Goal: Information Seeking & Learning: Learn about a topic

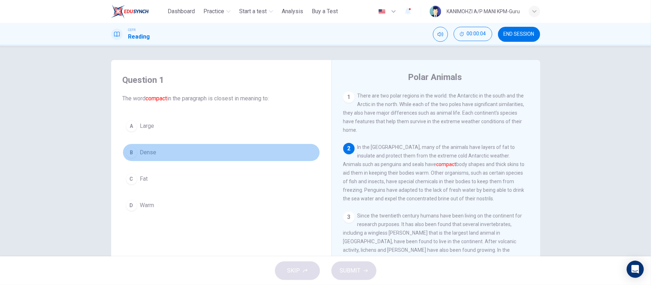
click at [158, 159] on button "B Dense" at bounding box center [221, 153] width 197 height 18
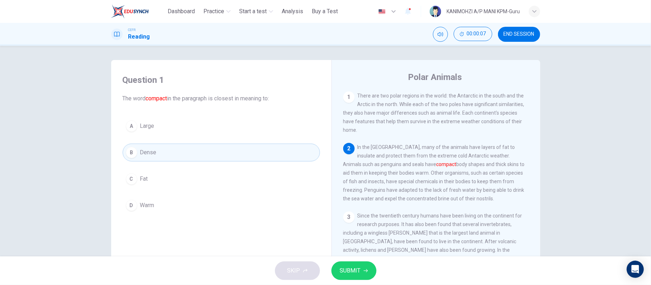
click at [353, 271] on span "SUBMIT" at bounding box center [350, 271] width 21 height 10
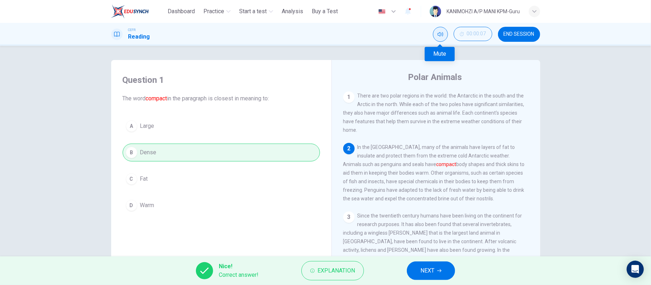
click at [436, 38] on button "Mute" at bounding box center [440, 34] width 15 height 15
click at [441, 271] on icon "button" at bounding box center [439, 271] width 4 height 4
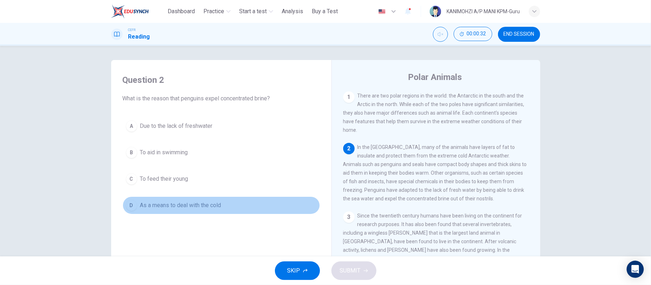
click at [186, 205] on span "As a means to deal with the cold" at bounding box center [180, 205] width 81 height 9
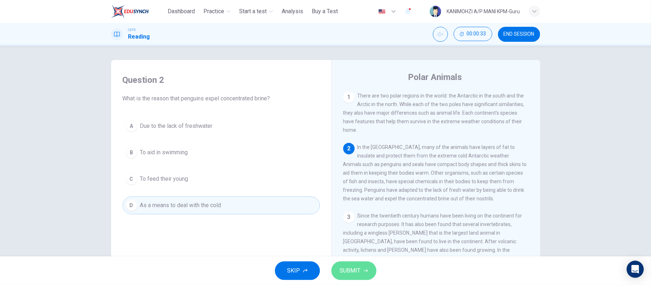
click at [340, 274] on span "SUBMIT" at bounding box center [350, 271] width 21 height 10
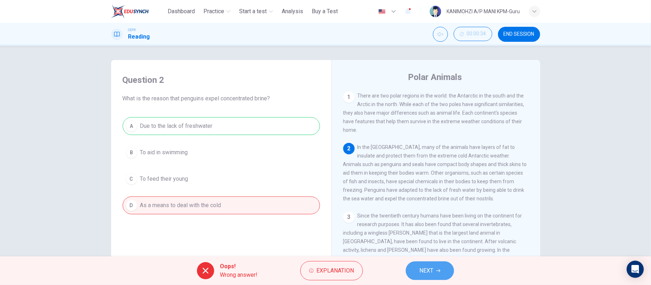
click at [414, 270] on button "NEXT" at bounding box center [430, 271] width 48 height 19
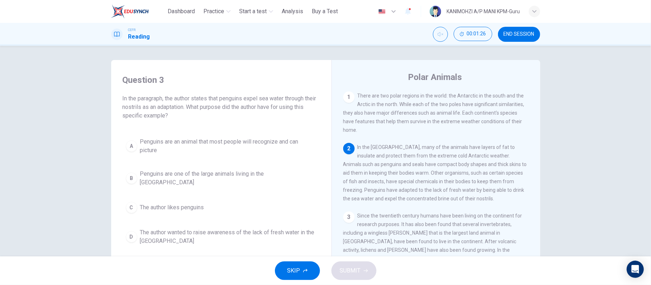
click at [282, 225] on button "D The author wanted to raise awareness of the lack of fresh water in the [GEOGR…" at bounding box center [221, 237] width 197 height 24
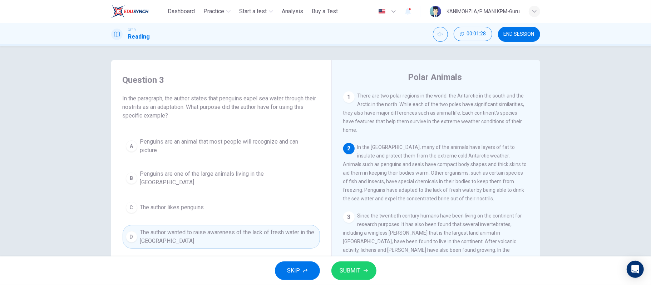
click at [362, 277] on button "SUBMIT" at bounding box center [353, 271] width 45 height 19
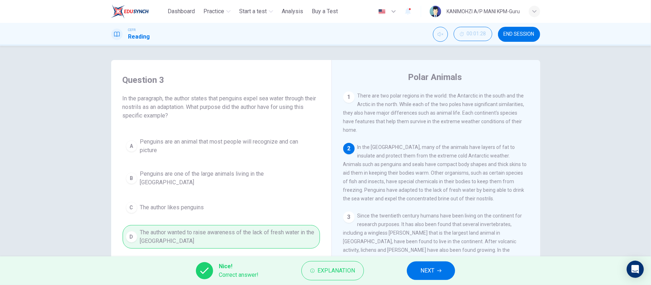
click at [428, 272] on span "NEXT" at bounding box center [427, 271] width 14 height 10
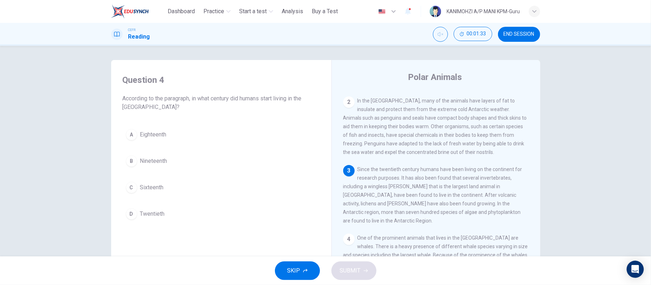
scroll to position [48, 0]
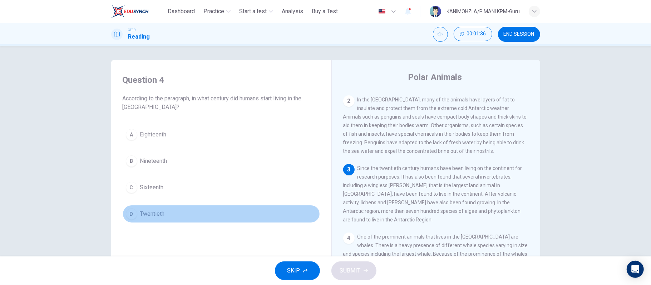
click at [167, 216] on button "D Twentieth" at bounding box center [221, 214] width 197 height 18
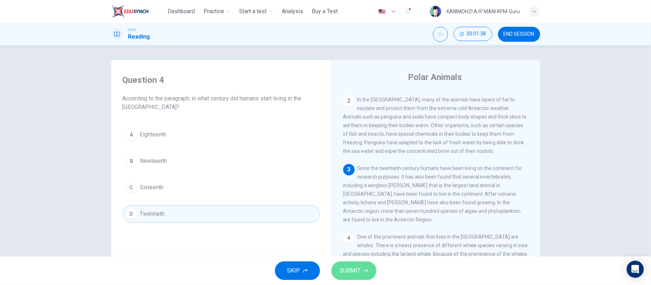
click at [357, 269] on span "SUBMIT" at bounding box center [350, 271] width 21 height 10
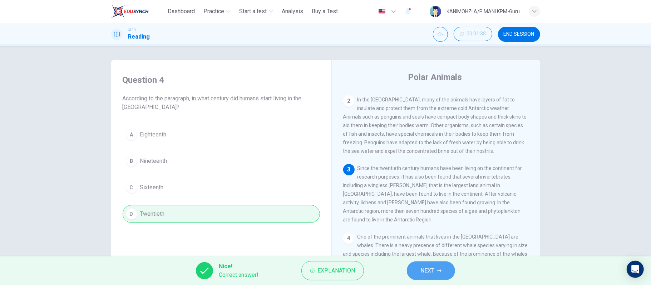
click at [437, 275] on button "NEXT" at bounding box center [431, 271] width 48 height 19
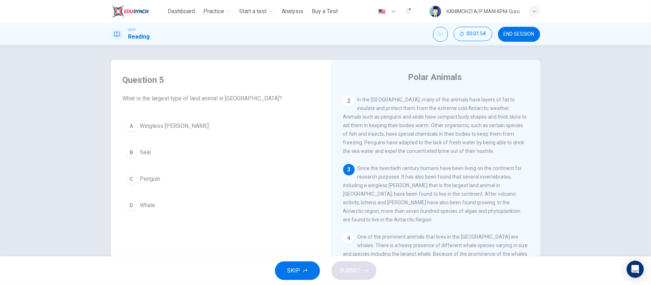
click at [189, 132] on button "A Wingless [PERSON_NAME]" at bounding box center [221, 126] width 197 height 18
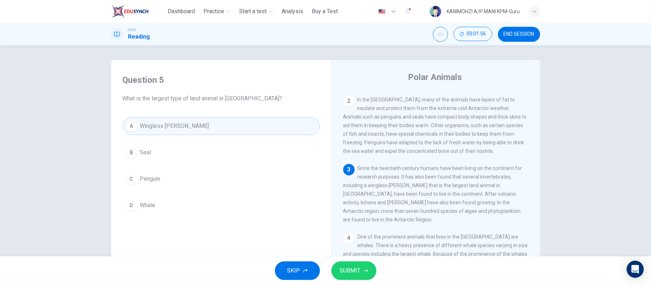
click at [350, 275] on span "SUBMIT" at bounding box center [350, 271] width 21 height 10
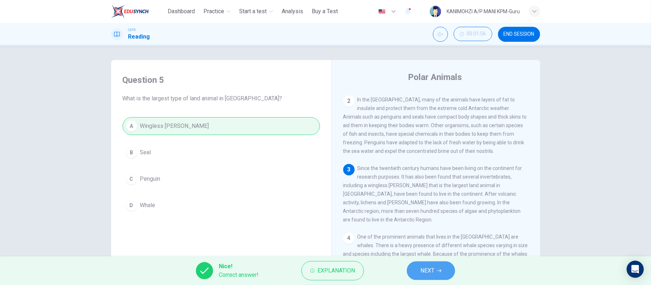
click at [416, 265] on button "NEXT" at bounding box center [431, 271] width 48 height 19
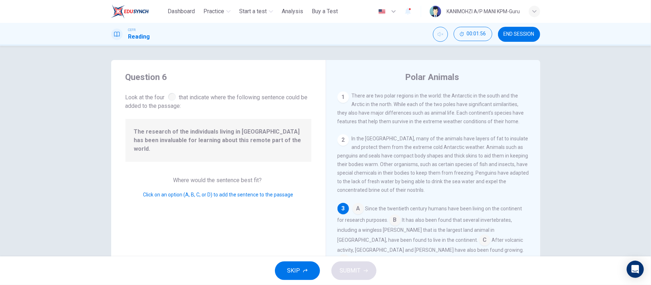
scroll to position [46, 0]
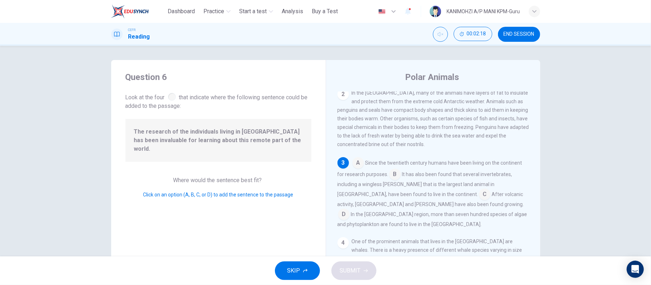
click at [395, 180] on input at bounding box center [394, 174] width 11 height 11
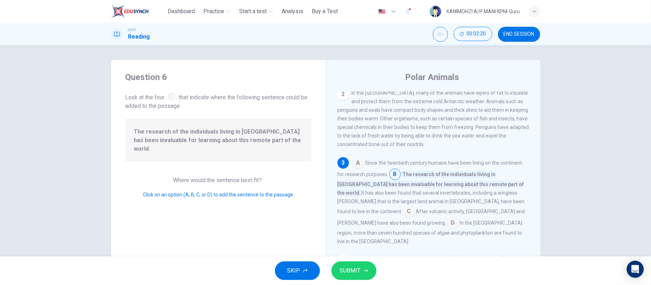
click at [364, 275] on button "SUBMIT" at bounding box center [353, 271] width 45 height 19
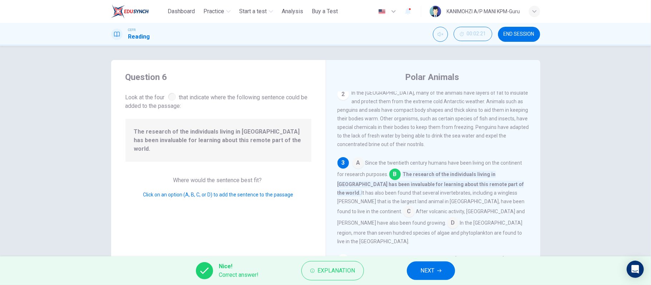
click at [419, 270] on button "NEXT" at bounding box center [431, 271] width 48 height 19
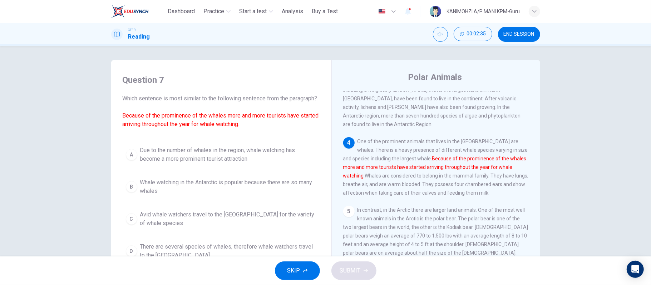
scroll to position [48, 0]
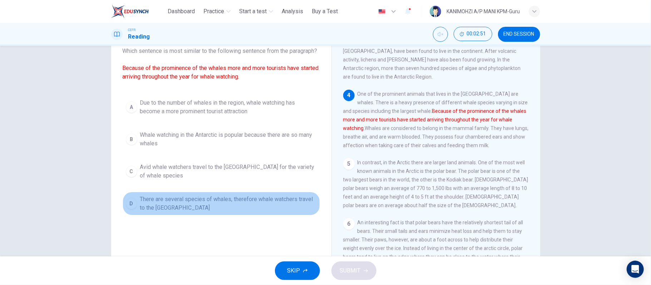
click at [174, 212] on span "There are several species of whales, therefore whale watchers travel to the [GE…" at bounding box center [228, 203] width 177 height 17
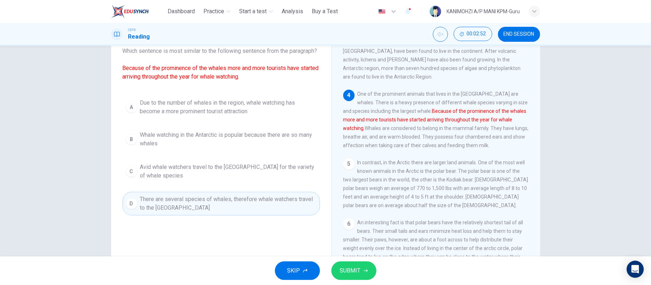
click at [341, 270] on span "SUBMIT" at bounding box center [350, 271] width 21 height 10
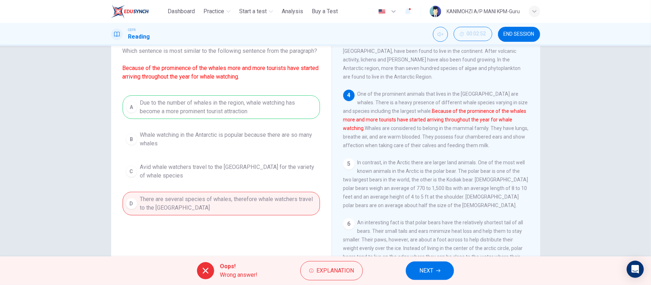
click at [421, 272] on span "NEXT" at bounding box center [426, 271] width 14 height 10
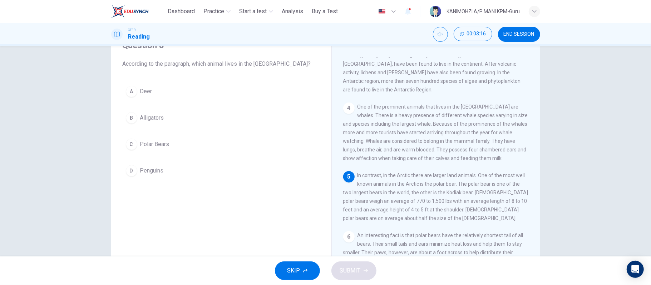
scroll to position [18, 0]
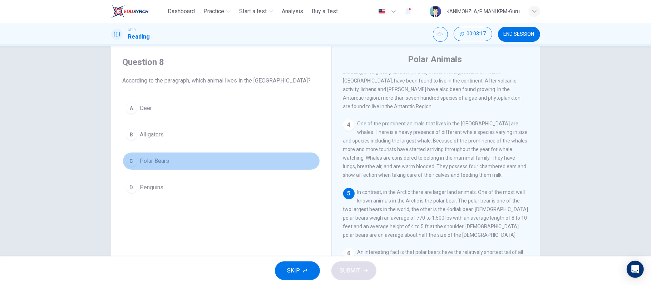
click at [163, 159] on span "Polar Bears" at bounding box center [154, 161] width 29 height 9
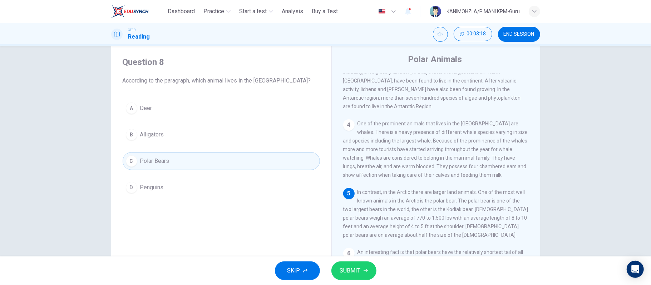
click at [360, 268] on button "SUBMIT" at bounding box center [353, 271] width 45 height 19
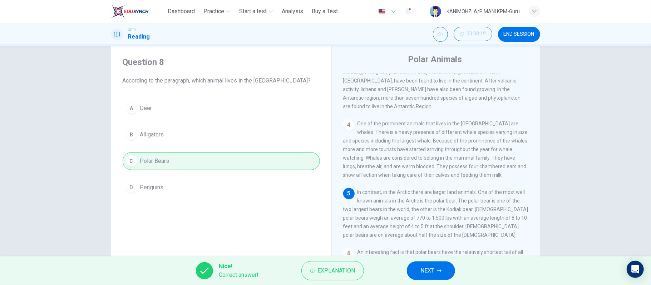
click at [421, 276] on span "NEXT" at bounding box center [427, 271] width 14 height 10
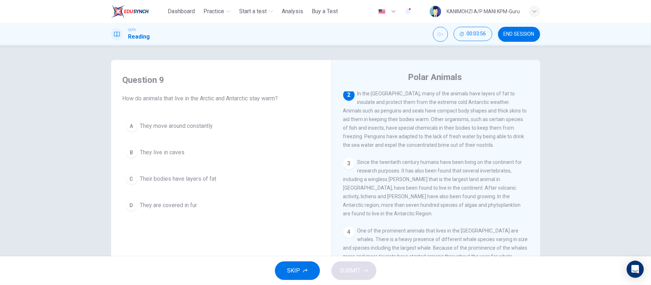
scroll to position [0, 0]
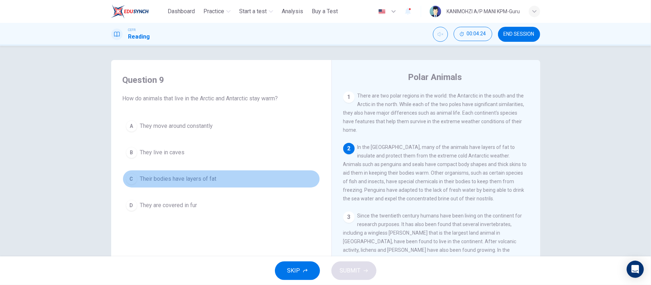
click at [201, 179] on span "Their bodies have layers of fat" at bounding box center [178, 179] width 76 height 9
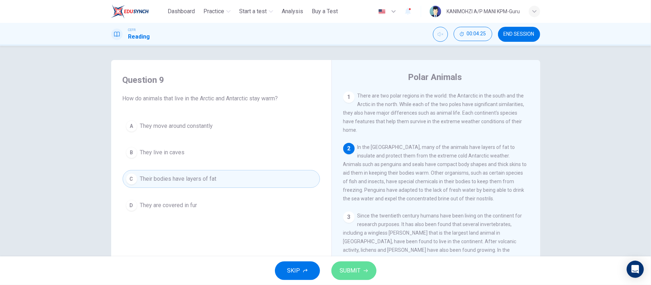
click at [350, 274] on span "SUBMIT" at bounding box center [350, 271] width 21 height 10
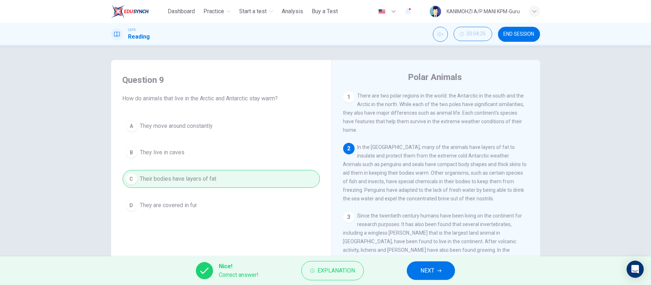
click at [432, 276] on button "NEXT" at bounding box center [431, 271] width 48 height 19
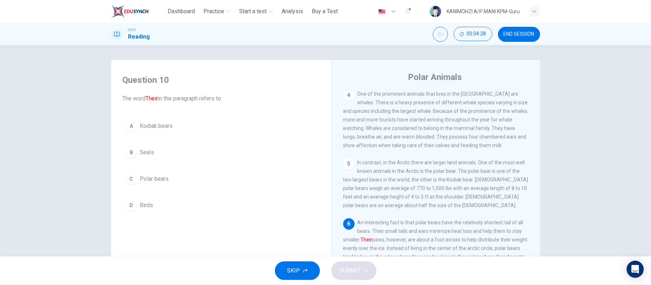
scroll to position [215, 0]
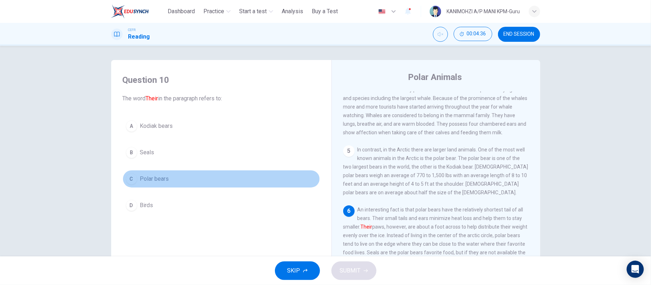
click at [142, 178] on span "Polar bears" at bounding box center [154, 179] width 29 height 9
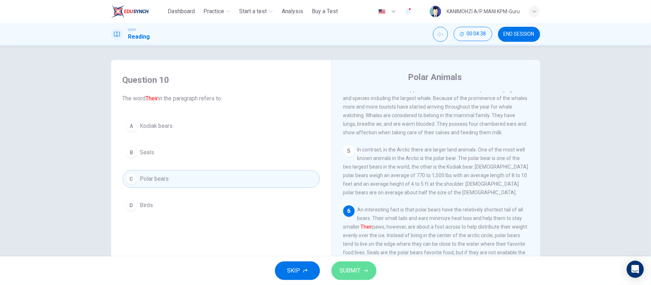
click at [365, 273] on icon "button" at bounding box center [365, 271] width 4 height 4
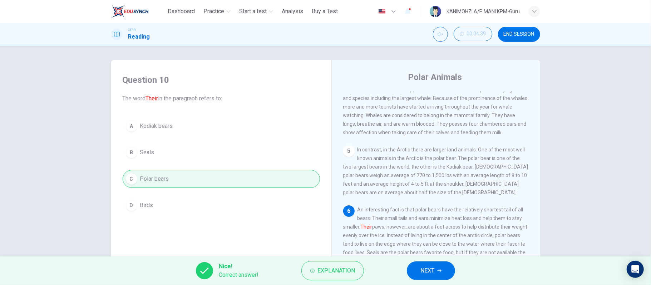
click at [431, 276] on span "NEXT" at bounding box center [427, 271] width 14 height 10
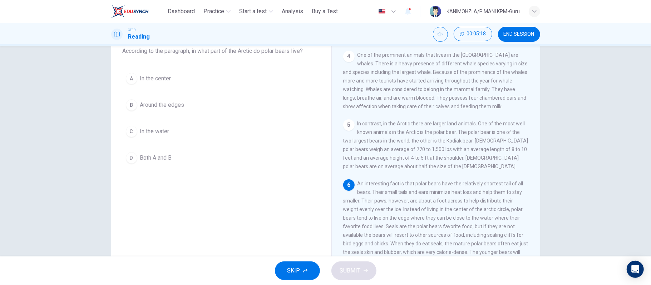
scroll to position [167, 0]
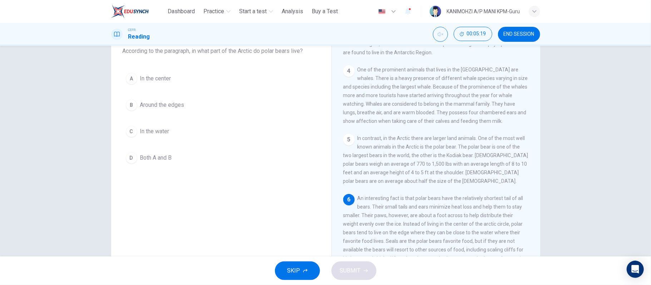
click at [150, 163] on button "D Both A and B" at bounding box center [221, 158] width 197 height 18
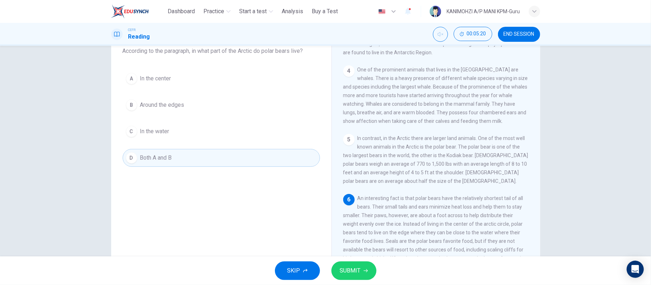
click at [351, 282] on div "SKIP SUBMIT" at bounding box center [325, 271] width 651 height 29
click at [351, 273] on span "SUBMIT" at bounding box center [350, 271] width 21 height 10
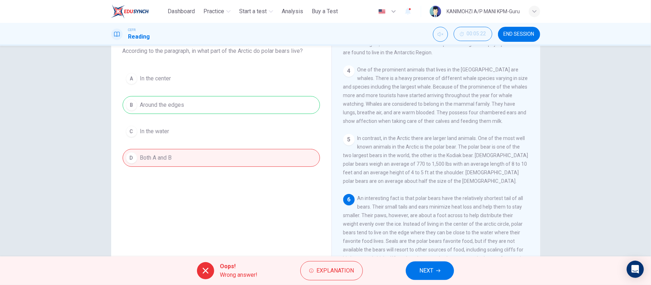
click at [415, 271] on button "NEXT" at bounding box center [430, 271] width 48 height 19
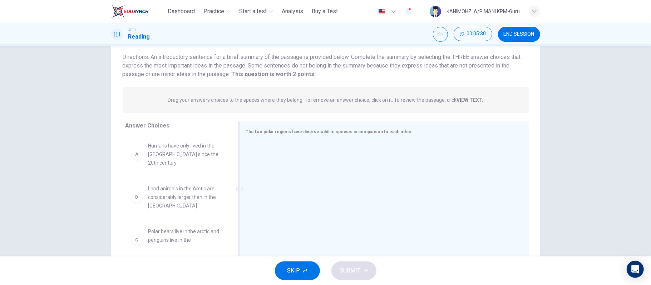
scroll to position [0, 0]
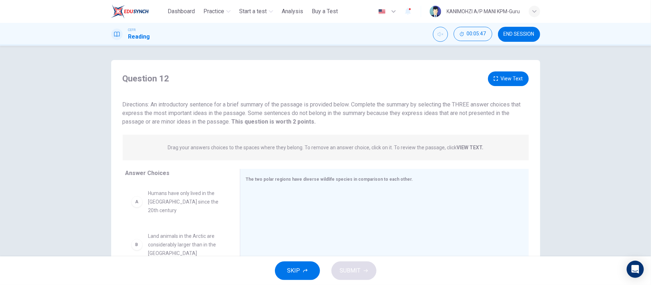
click at [465, 146] on strong "VIEW TEXT." at bounding box center [469, 148] width 27 height 6
click at [505, 81] on button "View Text" at bounding box center [508, 78] width 41 height 15
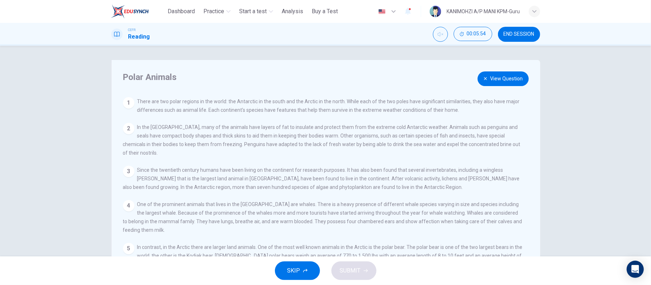
click at [505, 79] on button "View Question" at bounding box center [503, 78] width 51 height 15
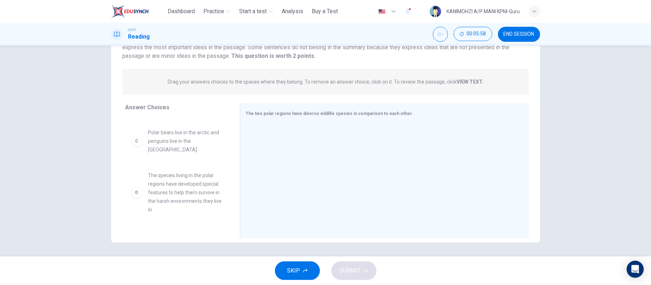
scroll to position [85, 0]
click at [187, 147] on span "Polar bears live in the arctic and penguins live in the [GEOGRAPHIC_DATA]" at bounding box center [185, 137] width 74 height 26
click at [179, 143] on span "Polar bears live in the arctic and penguins live in the [GEOGRAPHIC_DATA]" at bounding box center [185, 137] width 74 height 26
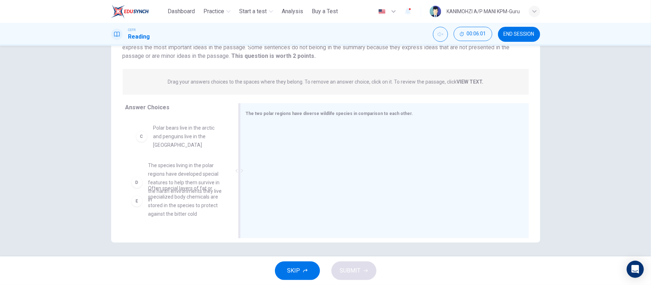
scroll to position [84, 0]
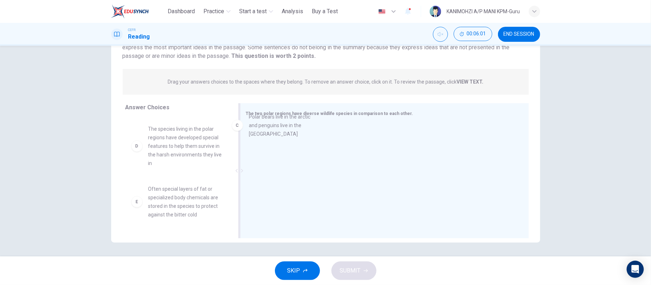
drag, startPoint x: 179, startPoint y: 143, endPoint x: 287, endPoint y: 133, distance: 108.4
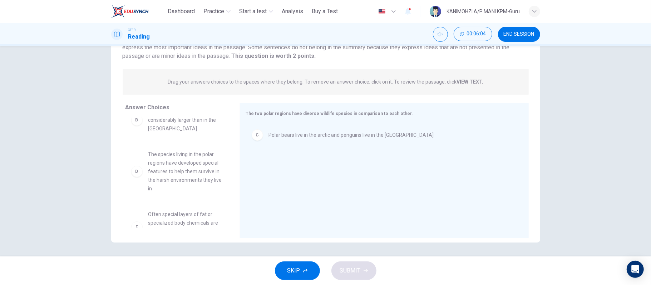
scroll to position [36, 0]
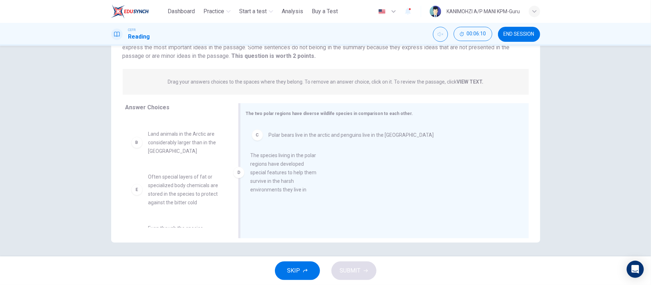
drag, startPoint x: 199, startPoint y: 198, endPoint x: 310, endPoint y: 177, distance: 113.5
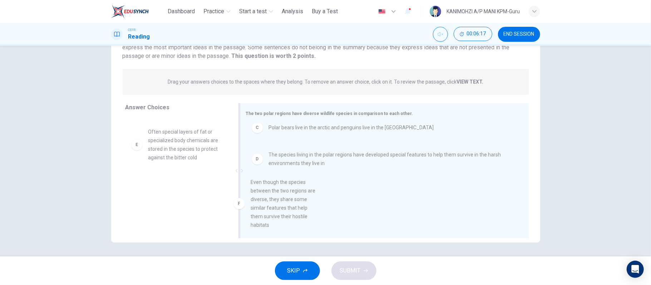
scroll to position [10, 0]
drag, startPoint x: 182, startPoint y: 211, endPoint x: 288, endPoint y: 209, distance: 106.5
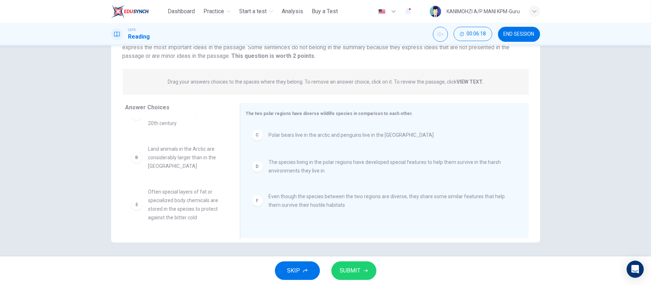
scroll to position [21, 0]
click at [357, 273] on span "SUBMIT" at bounding box center [350, 271] width 21 height 10
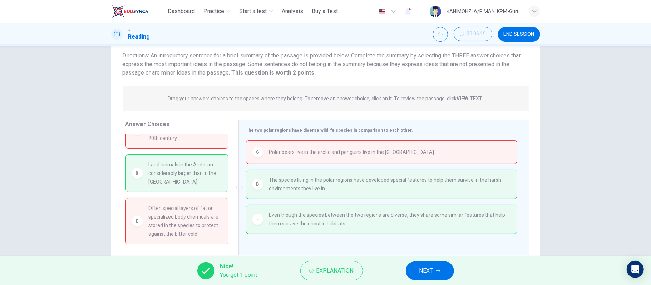
scroll to position [66, 0]
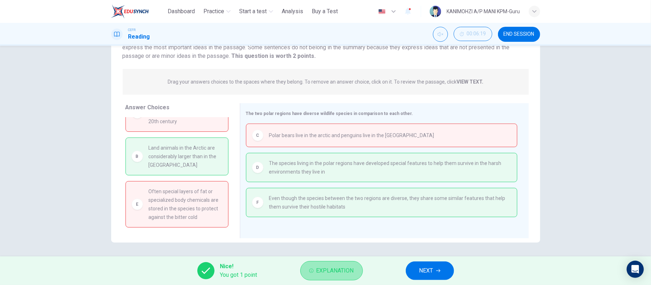
click at [336, 280] on button "Explanation" at bounding box center [331, 270] width 63 height 19
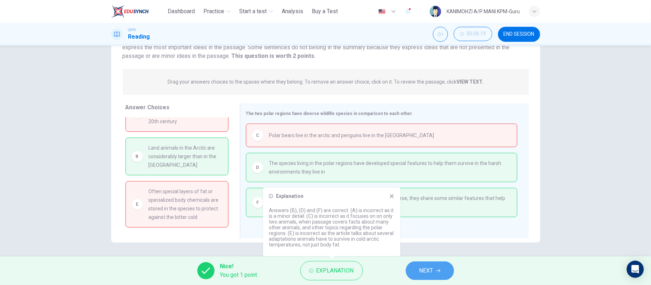
click at [426, 273] on span "NEXT" at bounding box center [426, 271] width 14 height 10
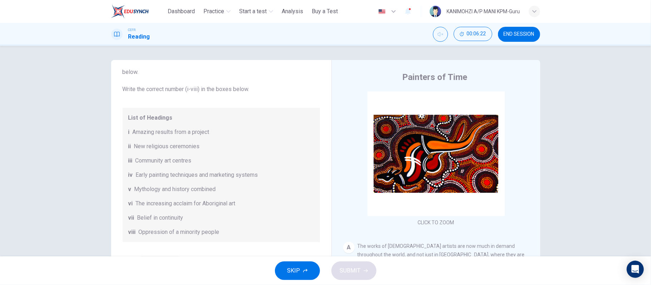
scroll to position [126, 0]
